Goal: Entertainment & Leisure: Consume media (video, audio)

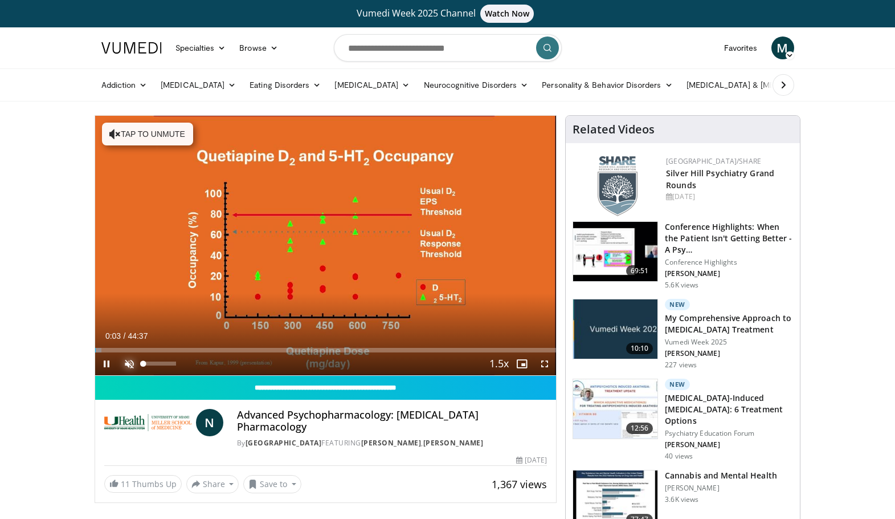
click at [129, 362] on span "Video Player" at bounding box center [129, 363] width 23 height 23
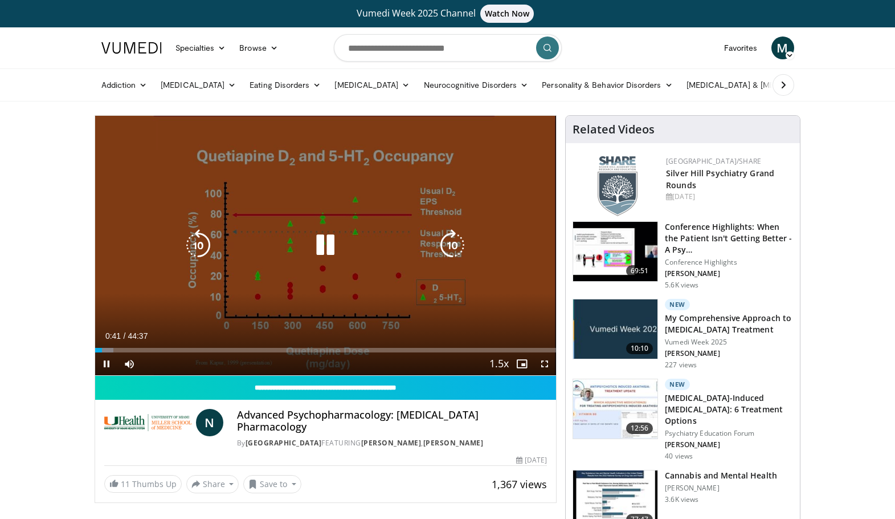
click at [323, 243] on icon "Video Player" at bounding box center [325, 245] width 32 height 32
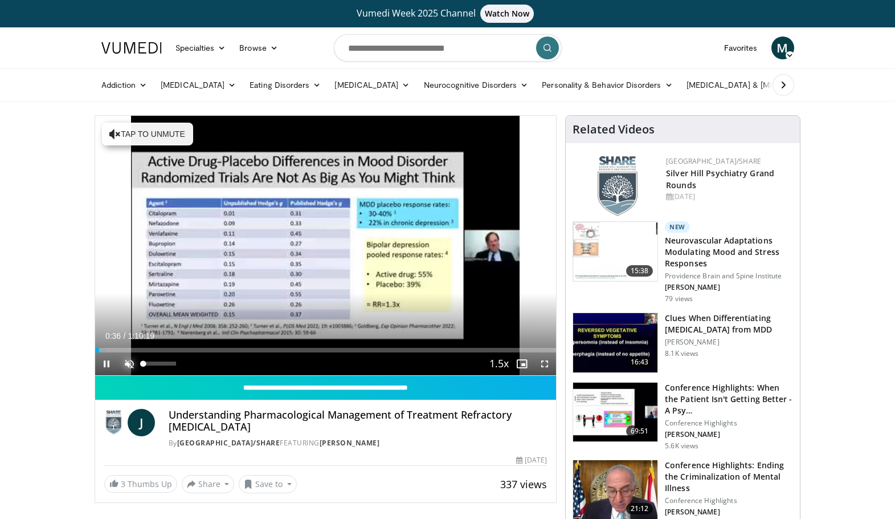
click at [125, 365] on span "Video Player" at bounding box center [129, 363] width 23 height 23
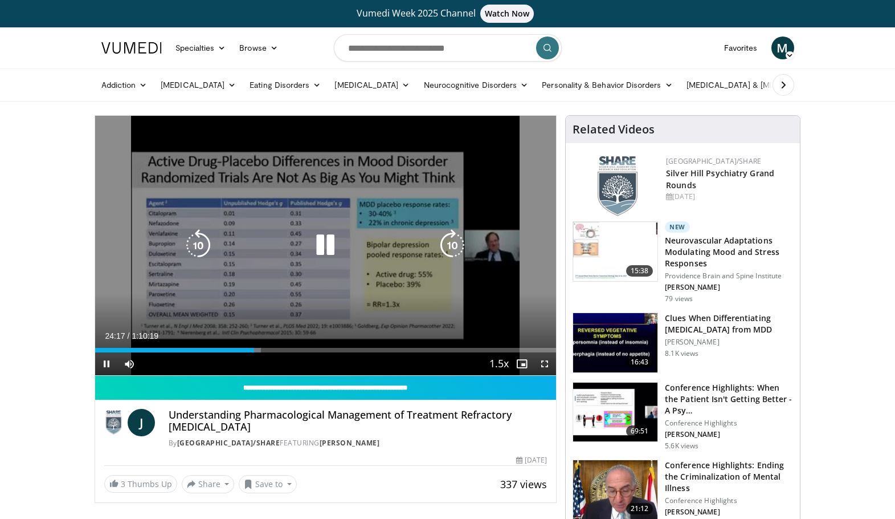
click at [322, 246] on icon "Video Player" at bounding box center [325, 245] width 32 height 32
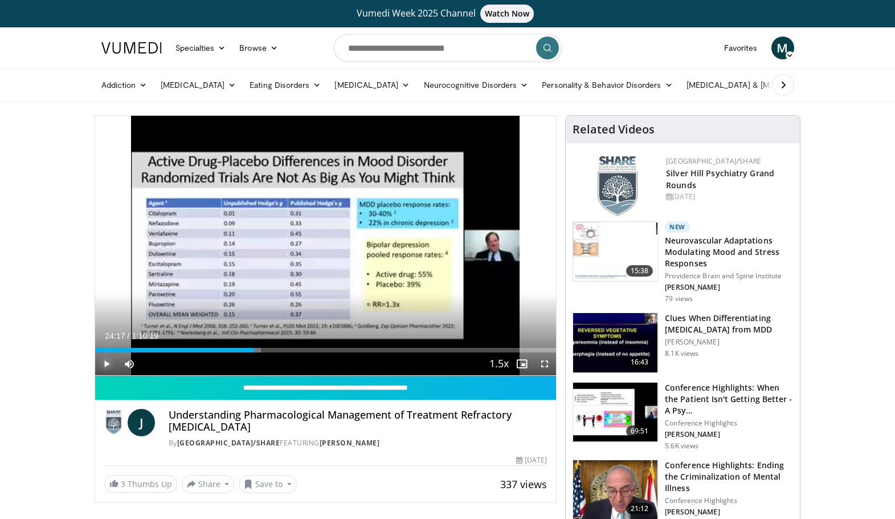
click at [103, 364] on span "Video Player" at bounding box center [106, 363] width 23 height 23
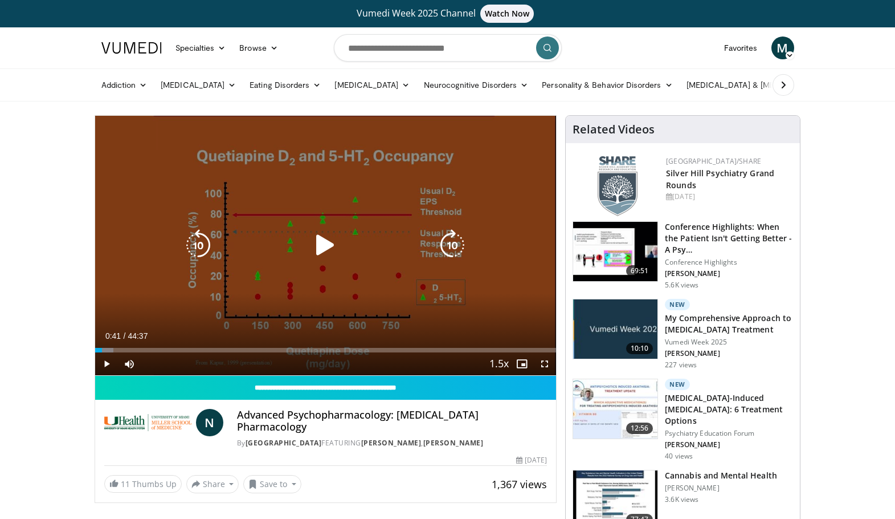
click at [329, 243] on icon "Video Player" at bounding box center [325, 245] width 32 height 32
click at [333, 237] on icon "Video Player" at bounding box center [325, 245] width 32 height 32
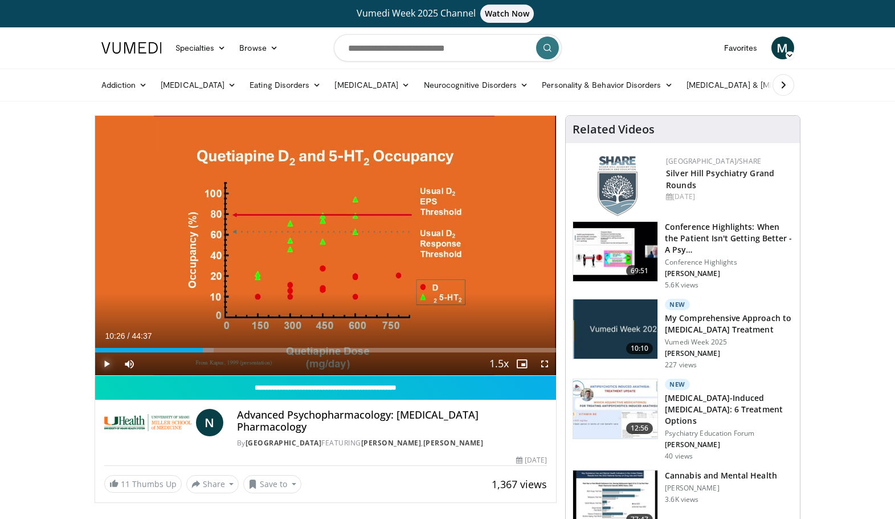
click at [107, 368] on span "Video Player" at bounding box center [106, 363] width 23 height 23
